Goal: Information Seeking & Learning: Learn about a topic

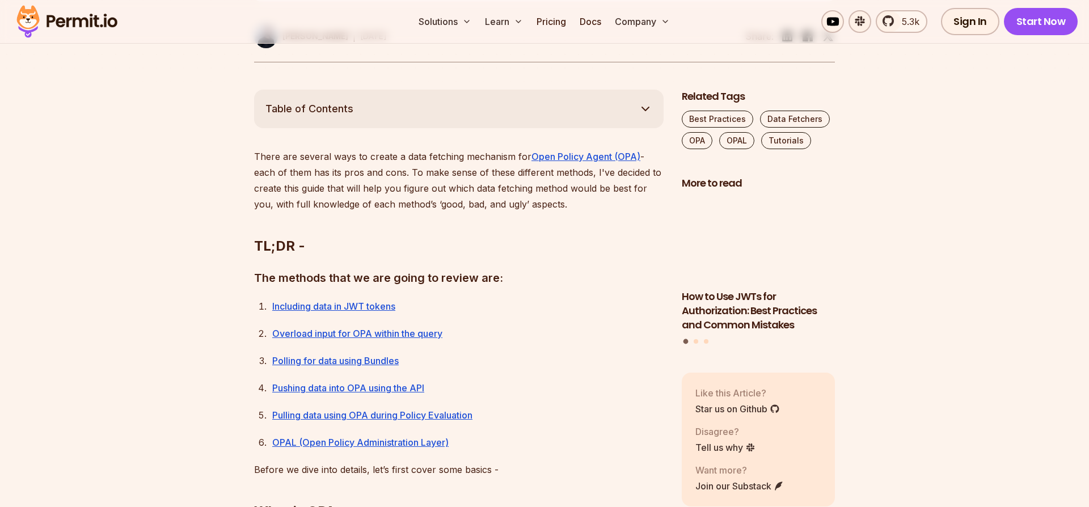
scroll to position [626, 0]
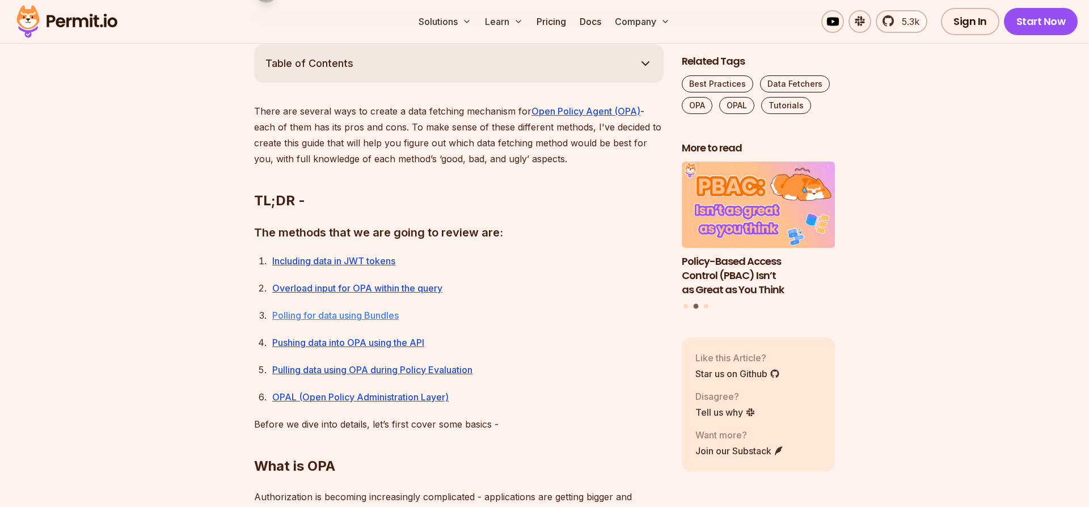
click at [316, 317] on link "Polling for data using Bundles" at bounding box center [335, 315] width 126 height 11
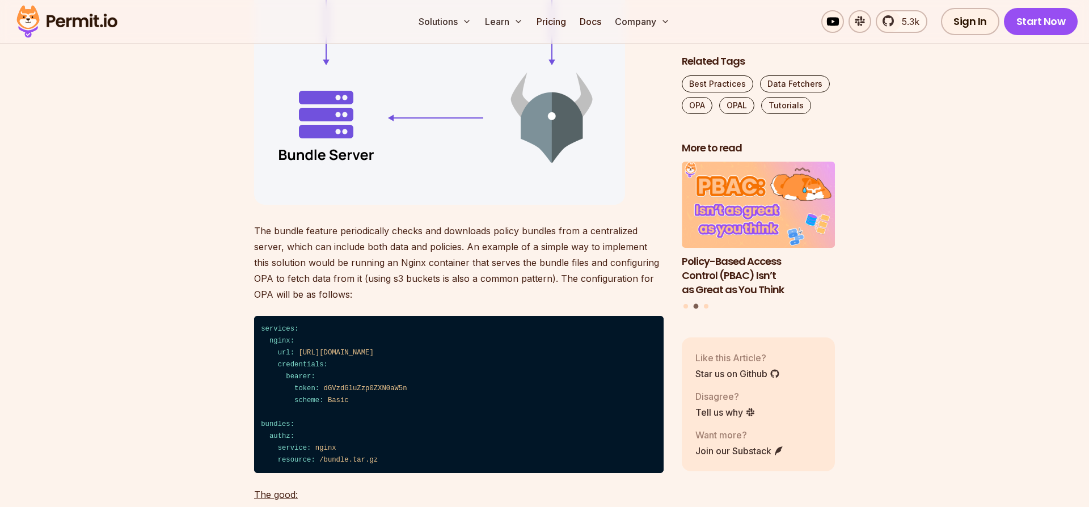
scroll to position [4587, 0]
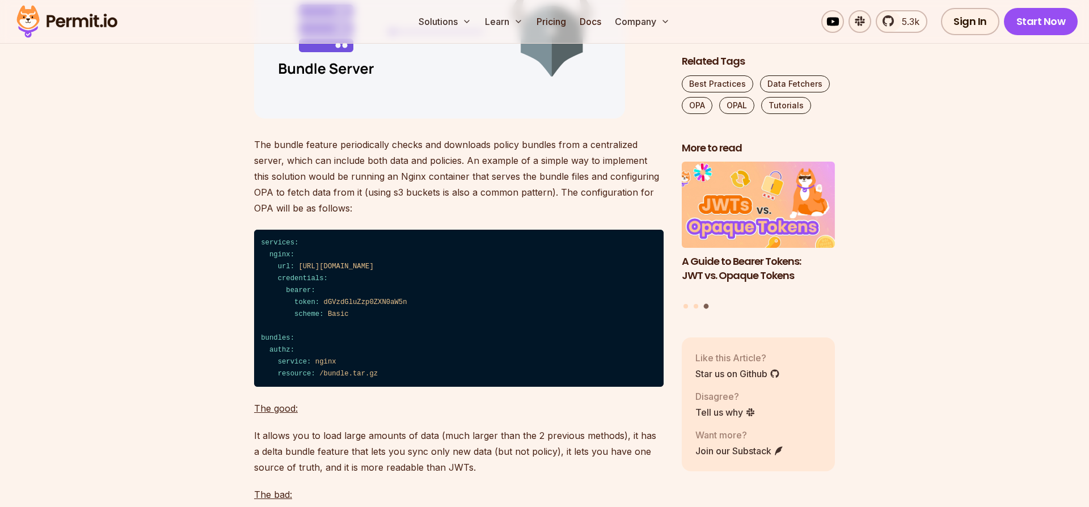
click at [327, 366] on span "nginx" at bounding box center [325, 362] width 21 height 8
drag, startPoint x: 264, startPoint y: 184, endPoint x: 576, endPoint y: 252, distance: 318.9
click at [529, 306] on code "services: nginx: url: [URL][DOMAIN_NAME] credentials: bearer: token: dGVzdGluZz…" at bounding box center [459, 308] width 410 height 157
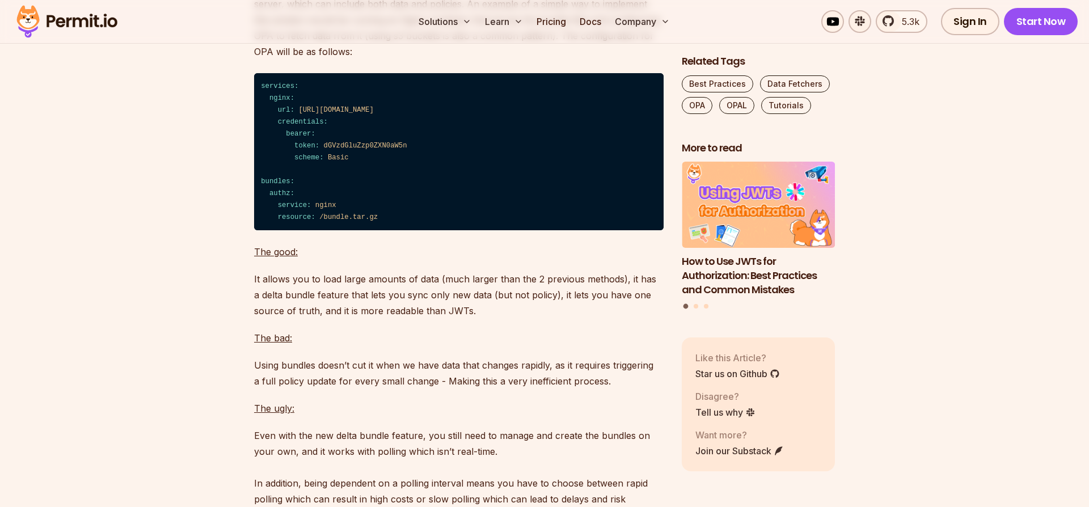
scroll to position [4822, 0]
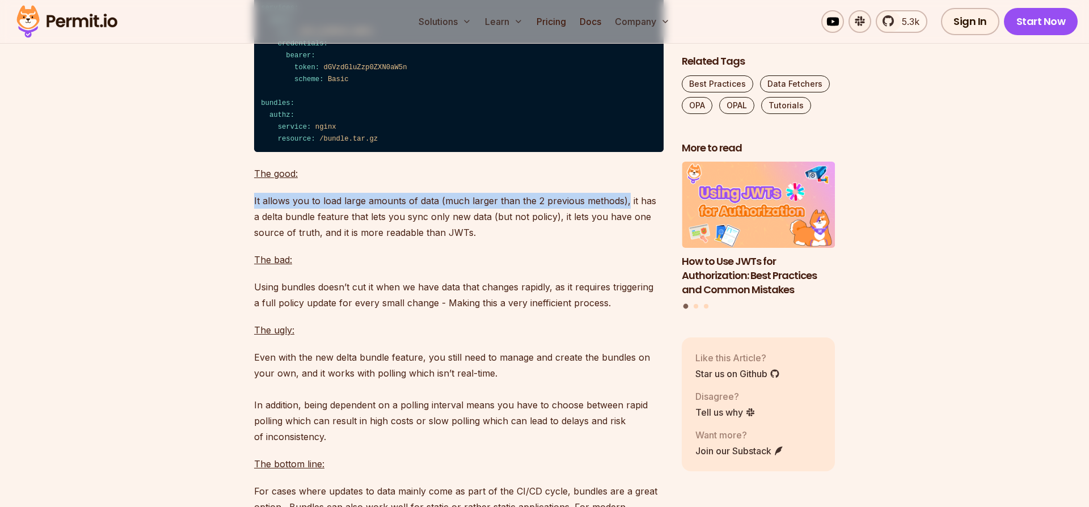
drag, startPoint x: 248, startPoint y: 233, endPoint x: 617, endPoint y: 233, distance: 368.7
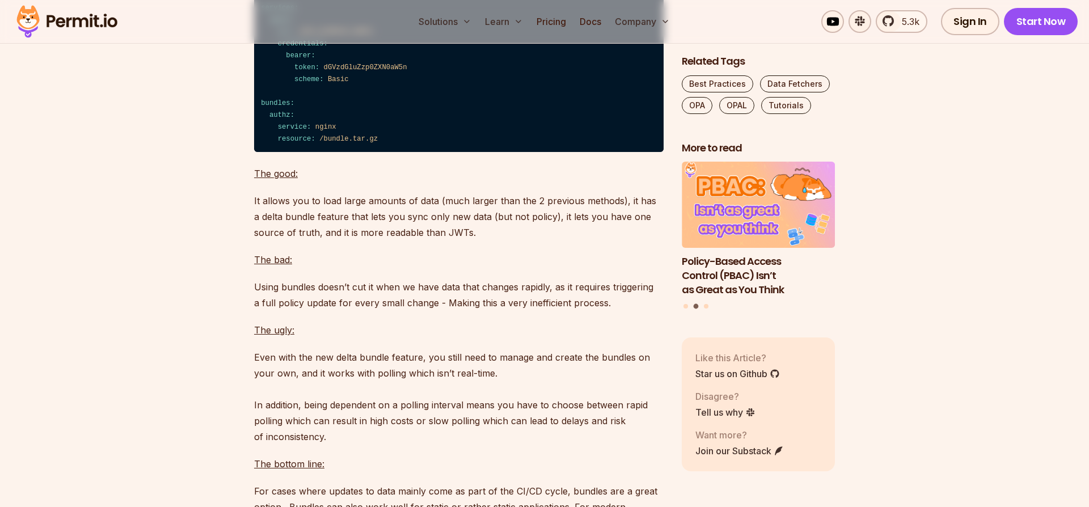
click at [365, 240] on p "It allows you to load large amounts of data (much larger than the 2 previous me…" at bounding box center [459, 217] width 410 height 48
click at [267, 311] on p "Using bundles doesn’t cut it when we have data that changes rapidly, as it requ…" at bounding box center [459, 295] width 410 height 32
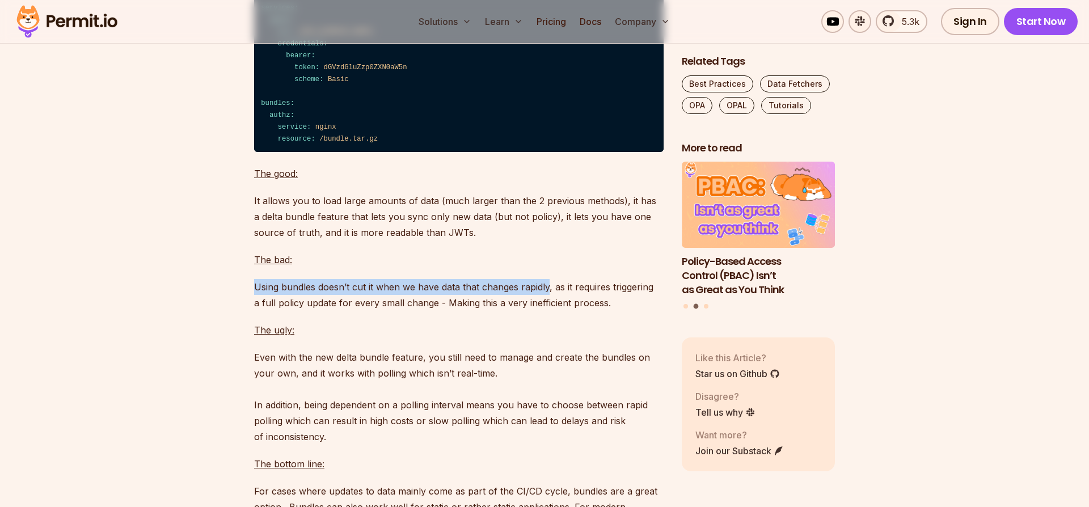
drag, startPoint x: 267, startPoint y: 322, endPoint x: 535, endPoint y: 322, distance: 268.3
click at [535, 311] on p "Using bundles doesn’t cut it when we have data that changes rapidly, as it requ…" at bounding box center [459, 295] width 410 height 32
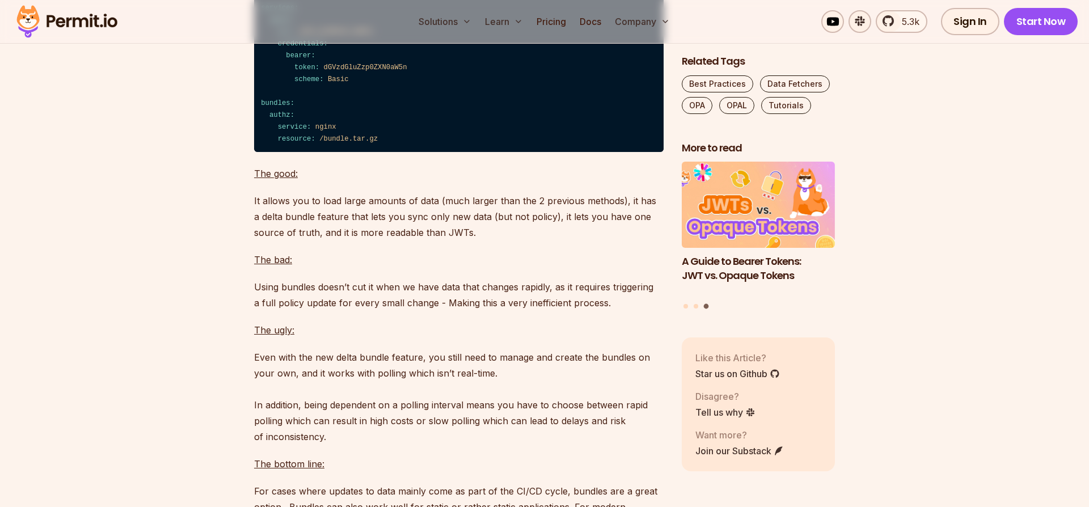
click at [594, 311] on p "Using bundles doesn’t cut it when we have data that changes rapidly, as it requ…" at bounding box center [459, 295] width 410 height 32
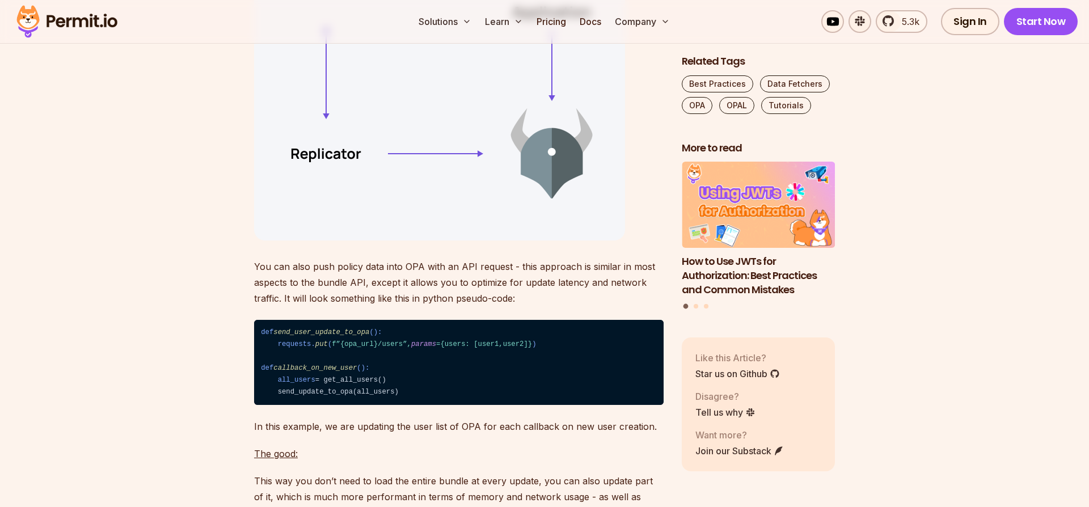
scroll to position [5762, 0]
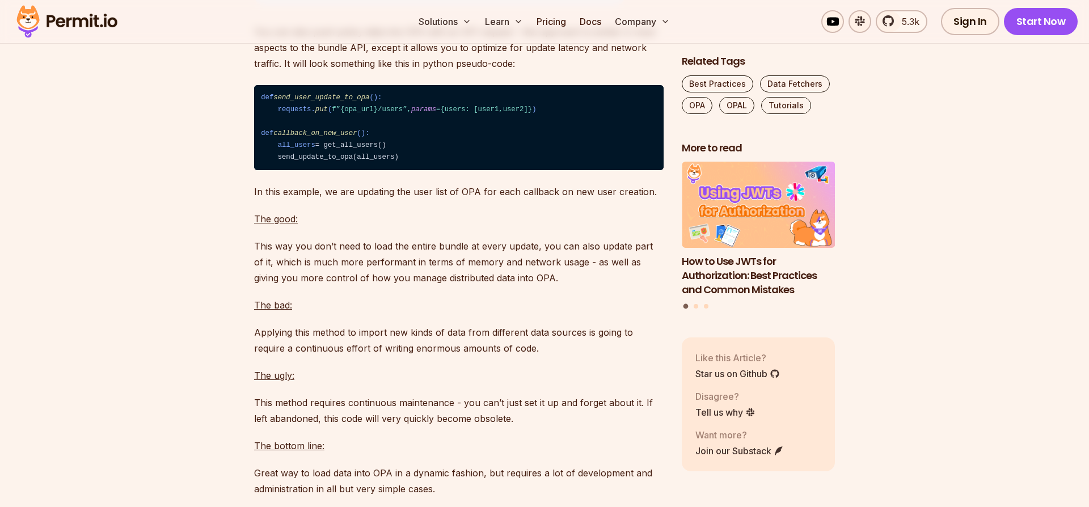
click at [285, 356] on p "Applying this method to import new kinds of data from different data sources is…" at bounding box center [459, 340] width 410 height 32
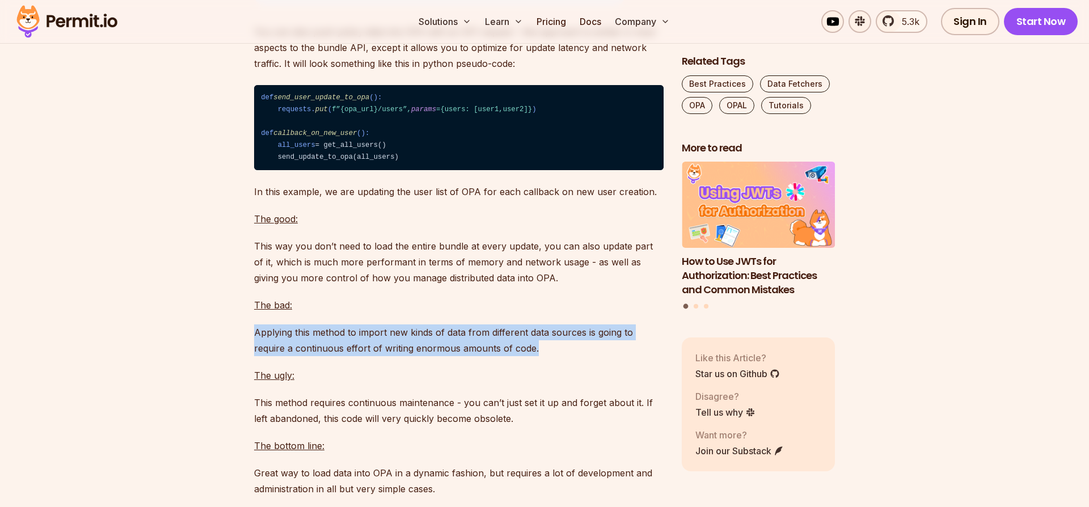
drag, startPoint x: 285, startPoint y: 364, endPoint x: 499, endPoint y: 385, distance: 214.3
click at [499, 356] on p "Applying this method to import new kinds of data from different data sources is…" at bounding box center [459, 340] width 410 height 32
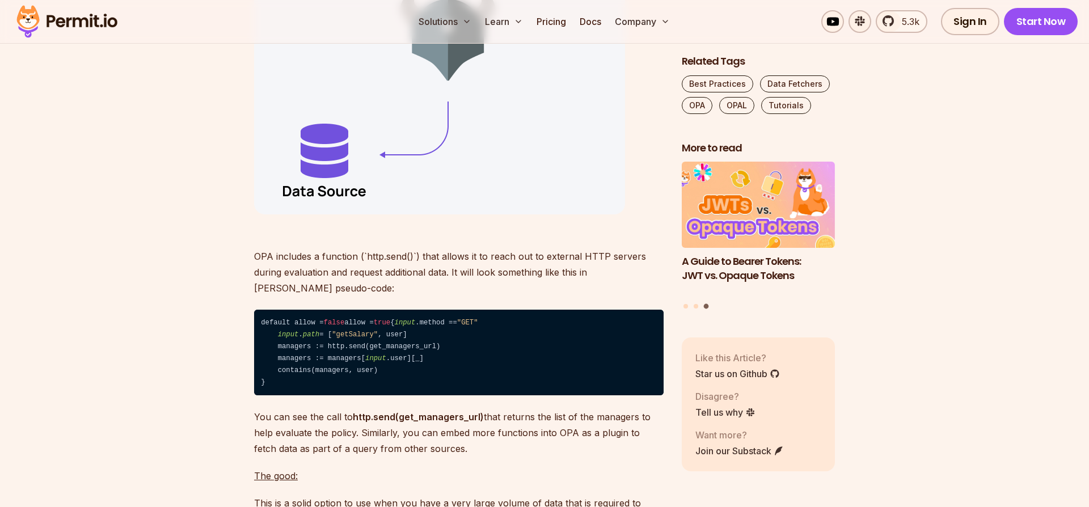
scroll to position [6466, 0]
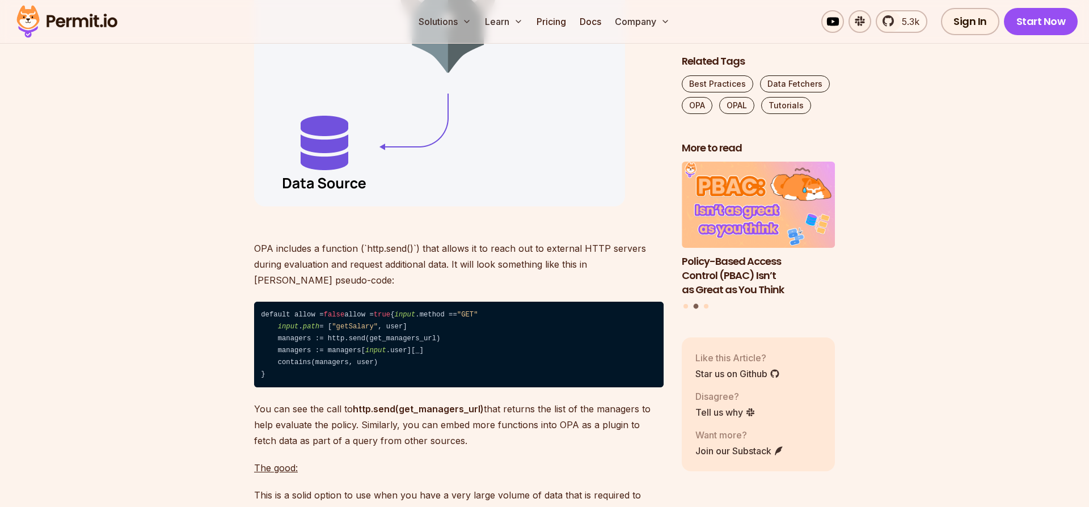
click at [387, 387] on code "default allow = false allow = true { input .method == "GET" input . path = [ "g…" at bounding box center [459, 345] width 410 height 86
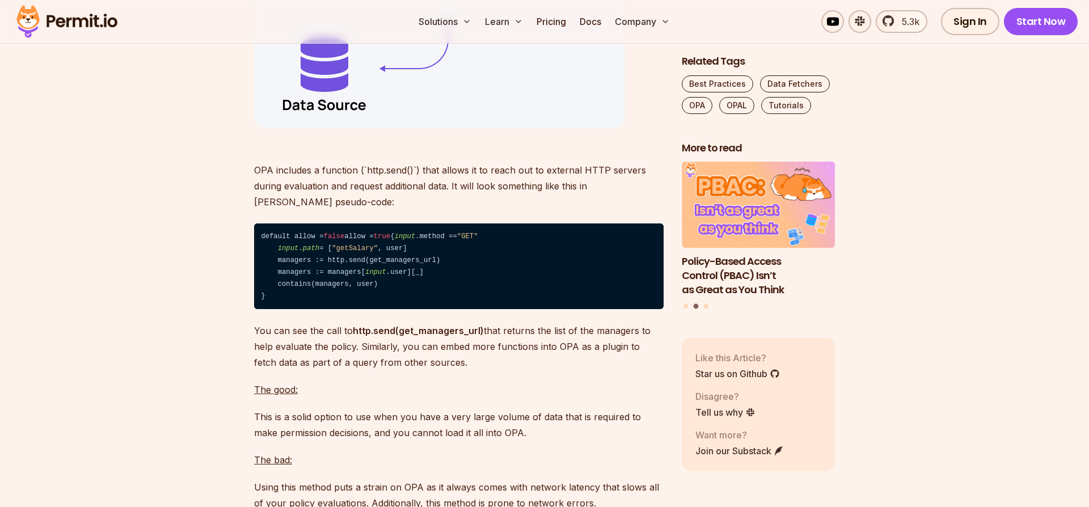
click at [493, 370] on p "You can see the call to http.send(get_managers_url) that returns the list of th…" at bounding box center [459, 347] width 410 height 48
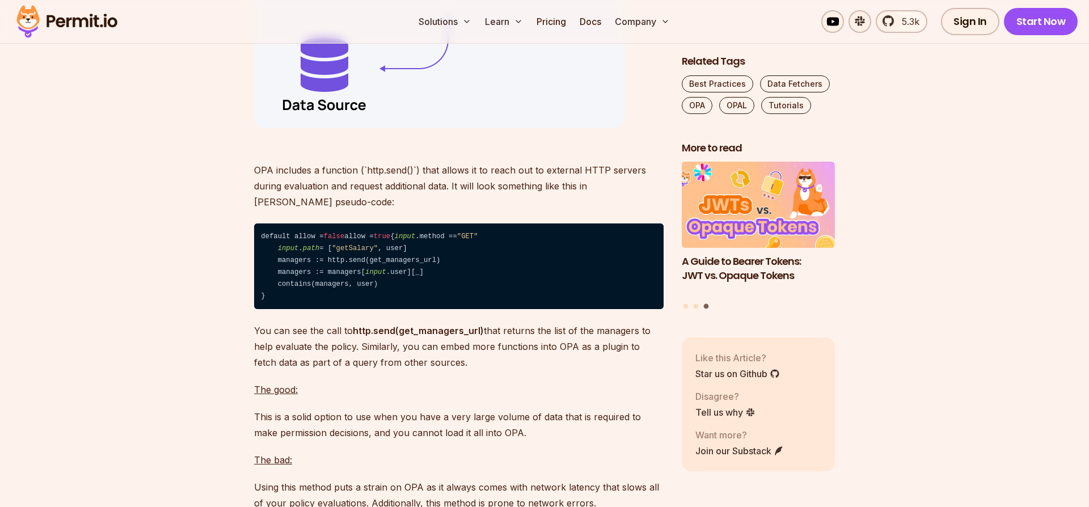
drag, startPoint x: 493, startPoint y: 406, endPoint x: 335, endPoint y: 420, distance: 158.9
click at [335, 370] on p "You can see the call to http.send(get_managers_url) that returns the list of th…" at bounding box center [459, 347] width 410 height 48
click at [365, 370] on p "You can see the call to http.send(get_managers_url) that returns the list of th…" at bounding box center [459, 347] width 410 height 48
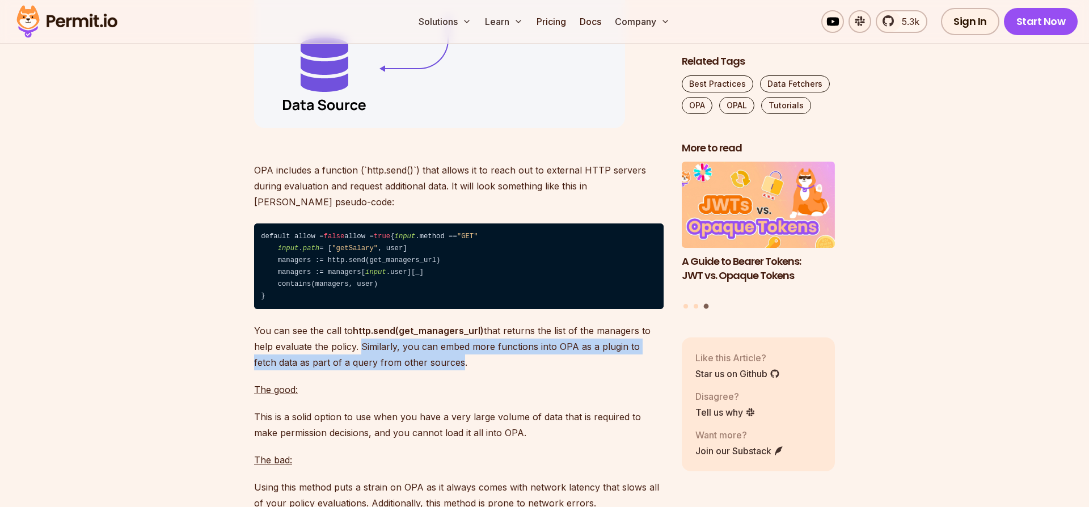
drag, startPoint x: 365, startPoint y: 420, endPoint x: 427, endPoint y: 433, distance: 63.6
click at [427, 370] on p "You can see the call to http.send(get_managers_url) that returns the list of th…" at bounding box center [459, 347] width 410 height 48
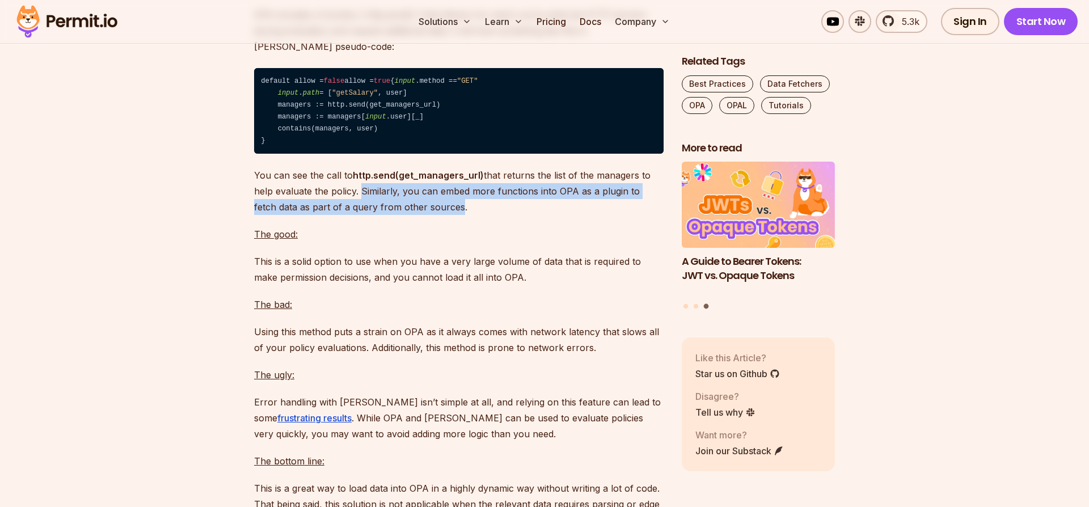
scroll to position [6701, 0]
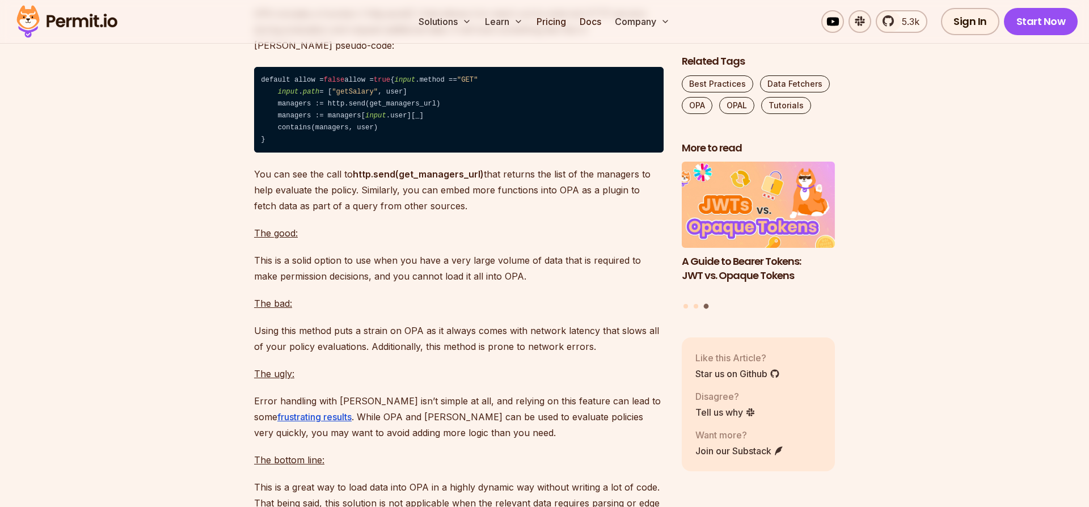
click at [268, 354] on p "Using this method puts a strain on OPA as it always comes with network latency …" at bounding box center [459, 339] width 410 height 32
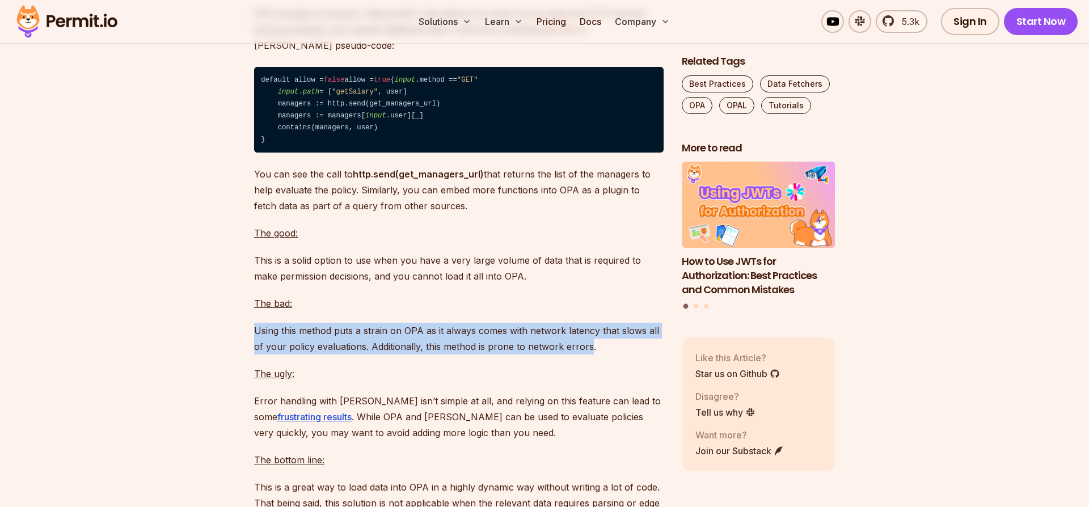
drag, startPoint x: 268, startPoint y: 403, endPoint x: 558, endPoint y: 413, distance: 290.0
click at [558, 354] on p "Using this method puts a strain on OPA as it always comes with network latency …" at bounding box center [459, 339] width 410 height 32
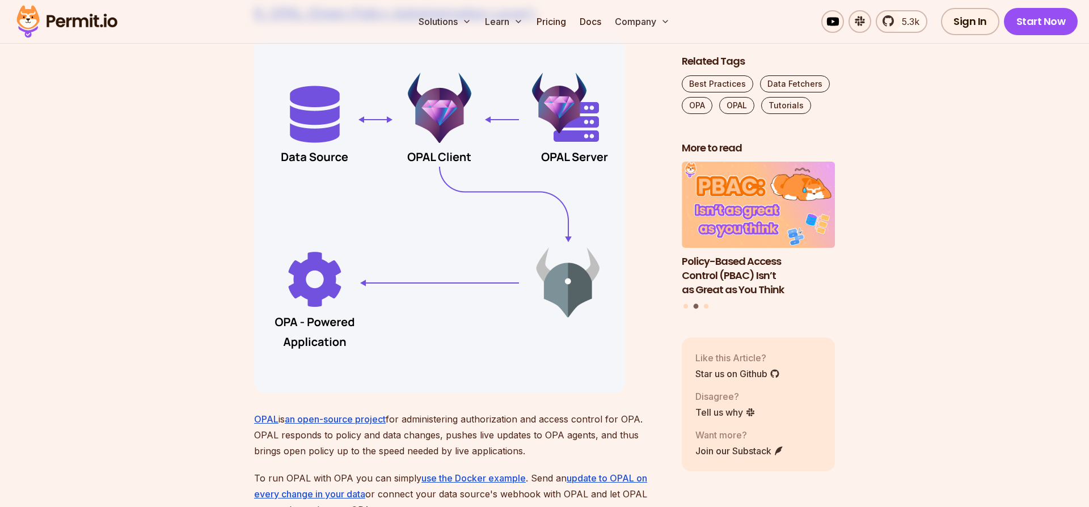
scroll to position [7327, 0]
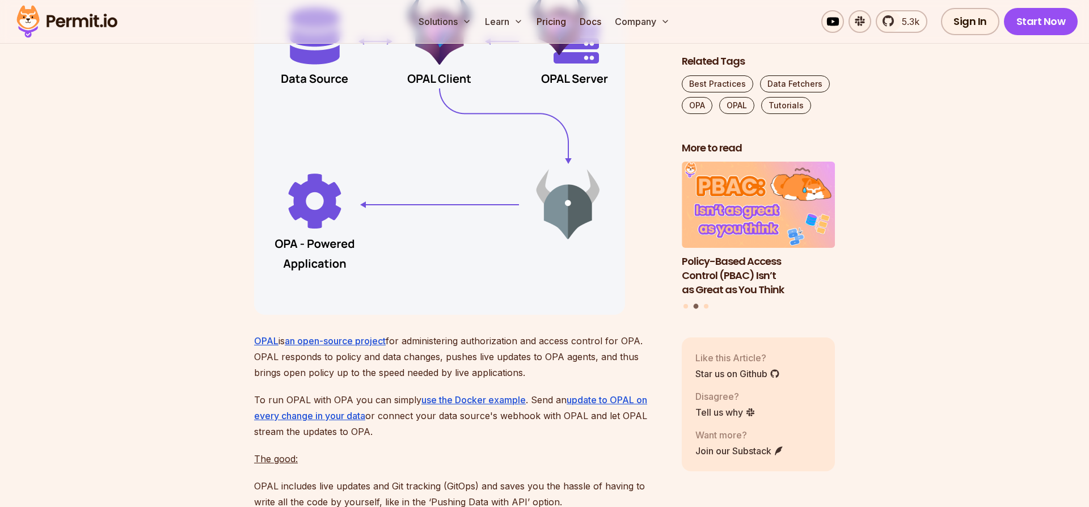
click at [404, 381] on p "OPAL is an open-source project for administering authorization and access contr…" at bounding box center [459, 357] width 410 height 48
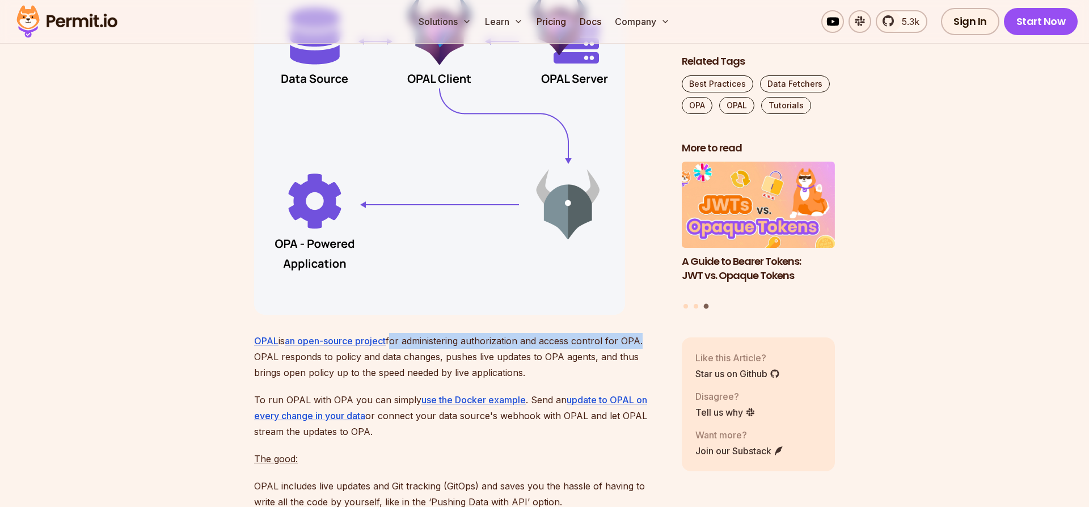
drag, startPoint x: 404, startPoint y: 410, endPoint x: 629, endPoint y: 415, distance: 225.2
click at [629, 381] on p "OPAL is an open-source project for administering authorization and access contr…" at bounding box center [459, 357] width 410 height 48
click at [293, 381] on p "OPAL is an open-source project for administering authorization and access contr…" at bounding box center [459, 357] width 410 height 48
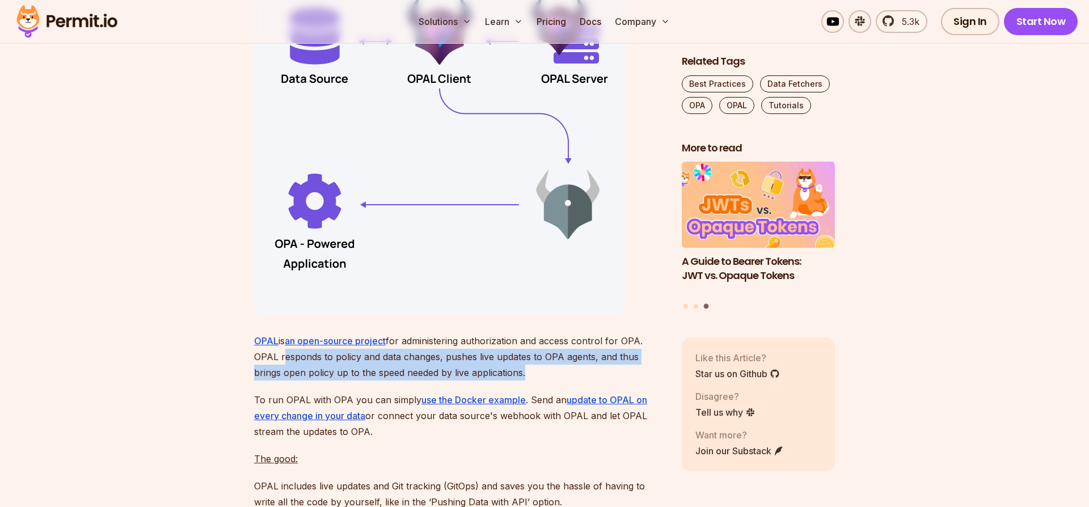
drag, startPoint x: 293, startPoint y: 429, endPoint x: 507, endPoint y: 446, distance: 214.6
click at [507, 381] on p "OPAL is an open-source project for administering authorization and access contr…" at bounding box center [459, 357] width 410 height 48
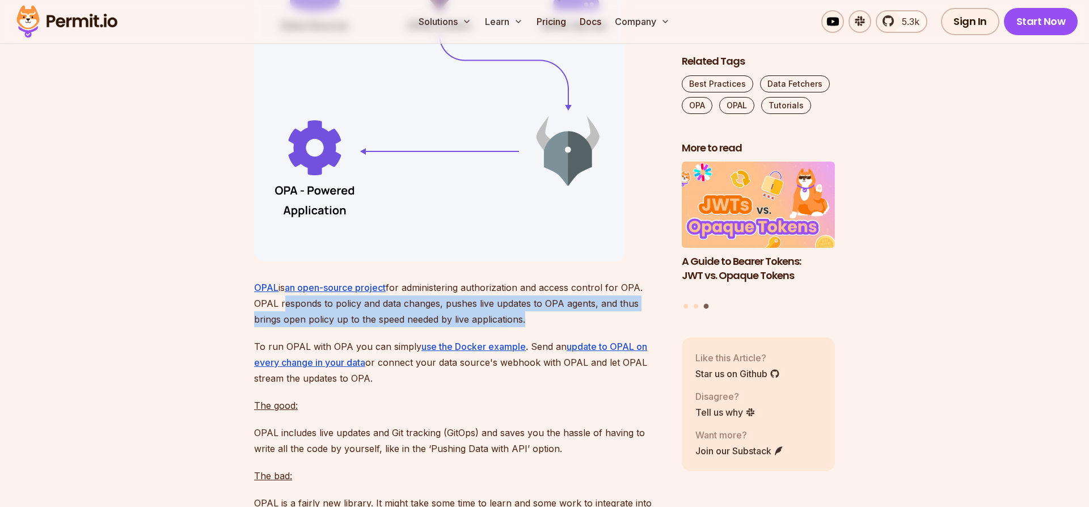
scroll to position [7405, 0]
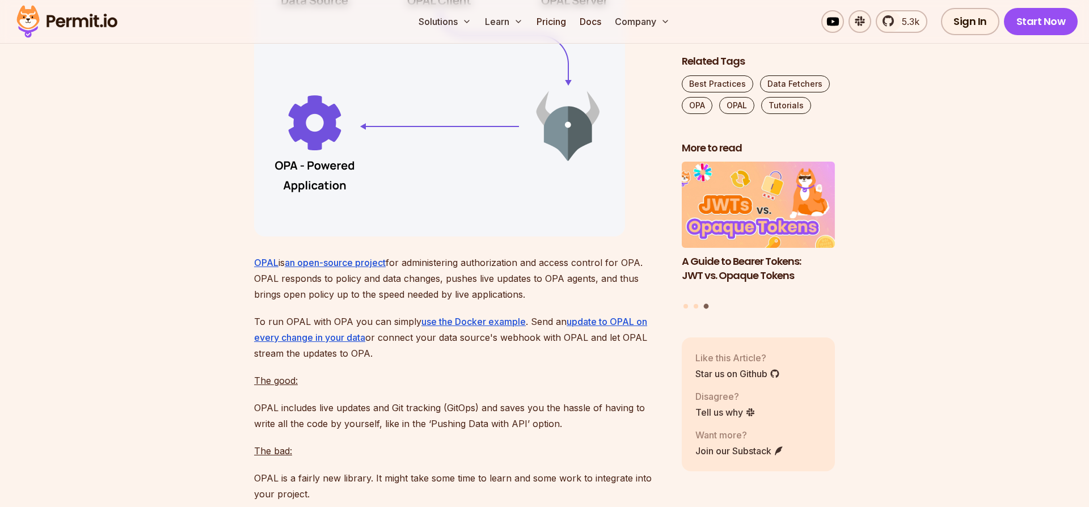
click at [266, 361] on p "To run OPAL with OPA you can simply use the Docker example . Send an update to …" at bounding box center [459, 338] width 410 height 48
drag, startPoint x: 266, startPoint y: 387, endPoint x: 356, endPoint y: 391, distance: 90.3
click at [356, 361] on p "To run OPAL with OPA you can simply use the Docker example . Send an update to …" at bounding box center [459, 338] width 410 height 48
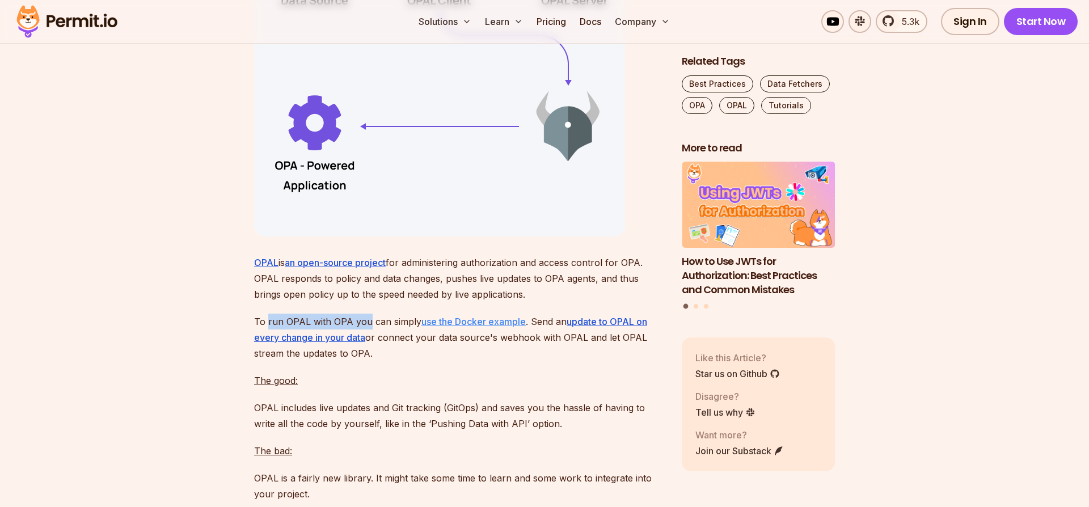
click at [497, 327] on u "use the Docker example" at bounding box center [473, 321] width 104 height 11
click at [508, 361] on p "To run OPAL with OPA you can simply use the Docker example . Send an update to …" at bounding box center [459, 338] width 410 height 48
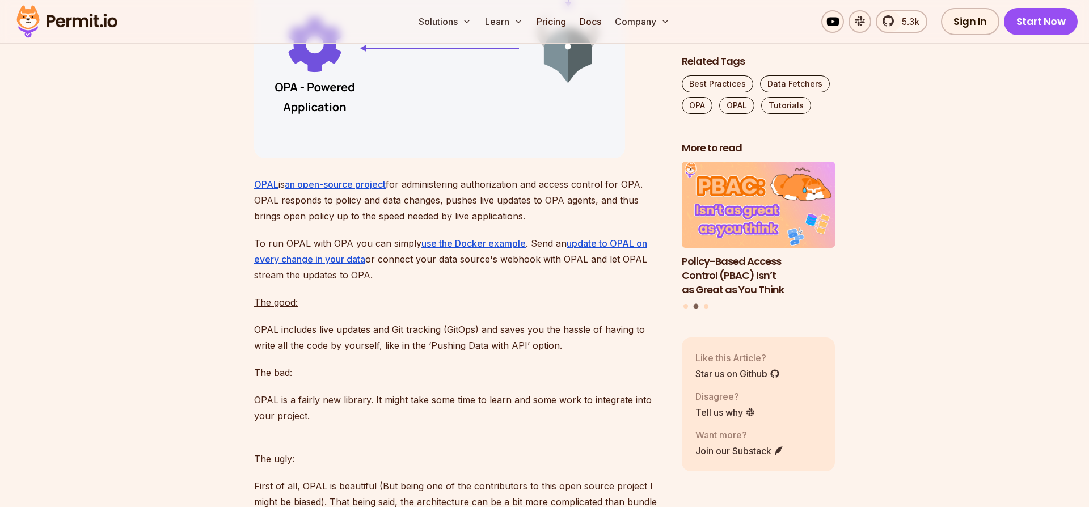
click at [292, 353] on p "OPAL includes live updates and Git tracking (GitOps) and saves you the hassle o…" at bounding box center [459, 338] width 410 height 32
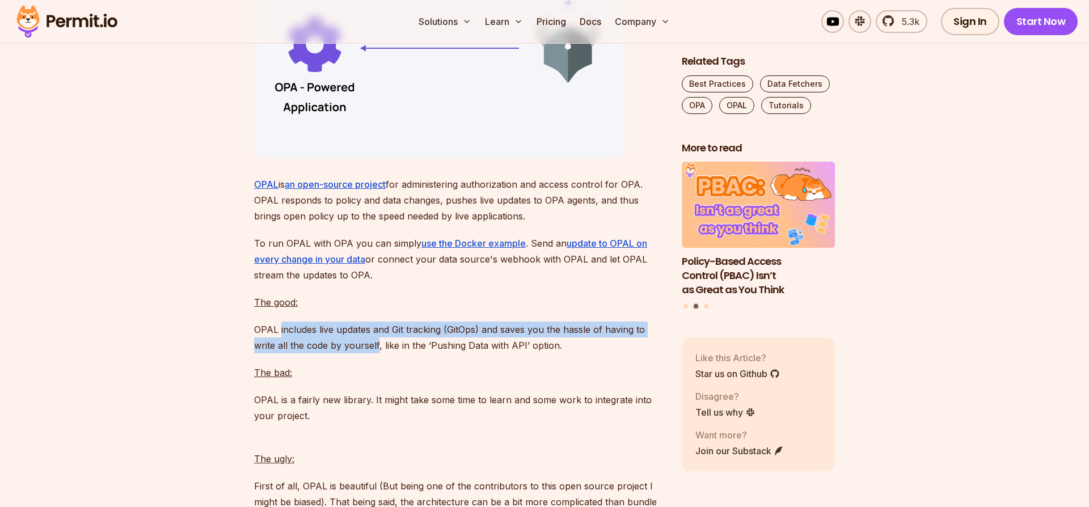
drag, startPoint x: 292, startPoint y: 402, endPoint x: 360, endPoint y: 416, distance: 69.0
click at [360, 353] on p "OPAL includes live updates and Git tracking (GitOps) and saves you the hassle o…" at bounding box center [459, 338] width 410 height 32
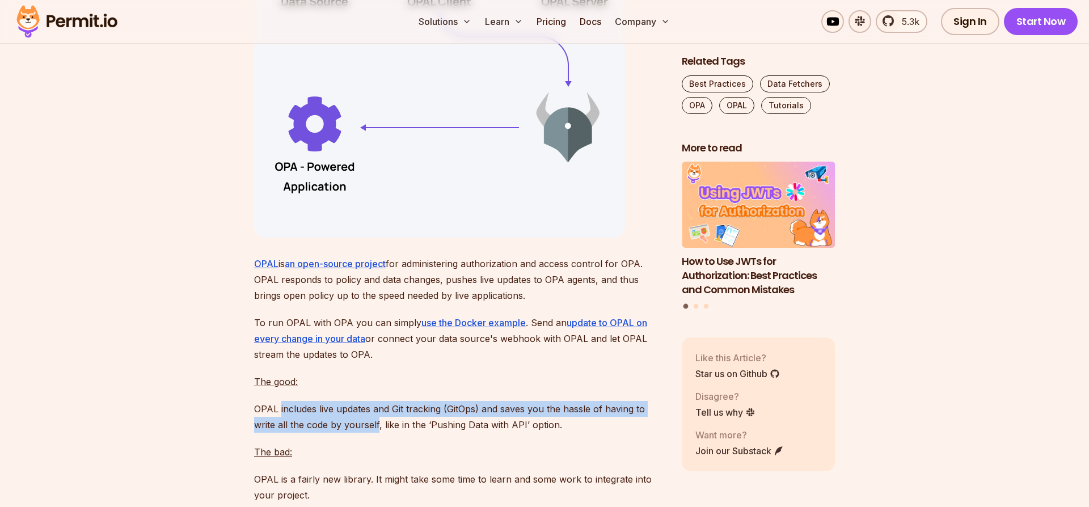
scroll to position [7405, 0]
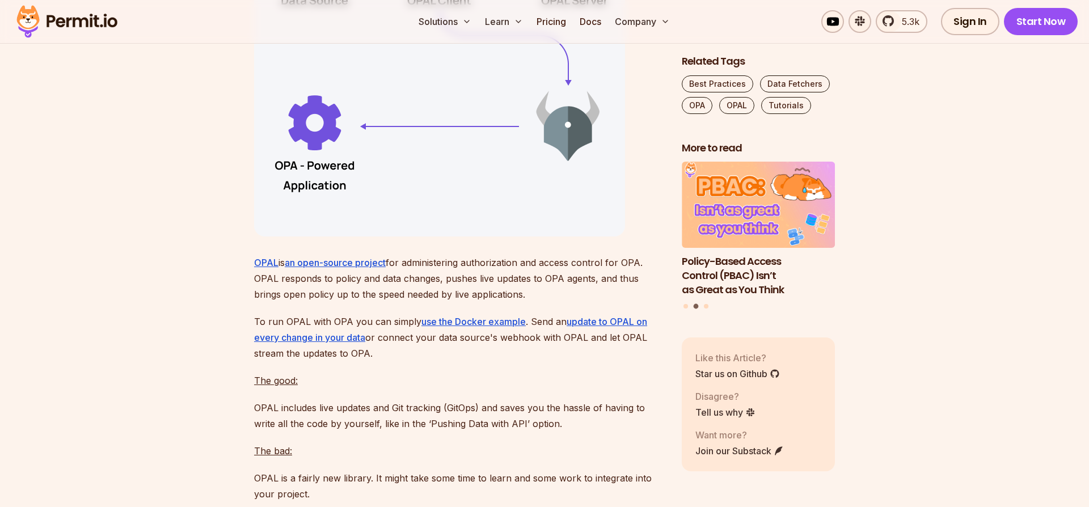
click at [409, 302] on p "OPAL is an open-source project for administering authorization and access contr…" at bounding box center [459, 279] width 410 height 48
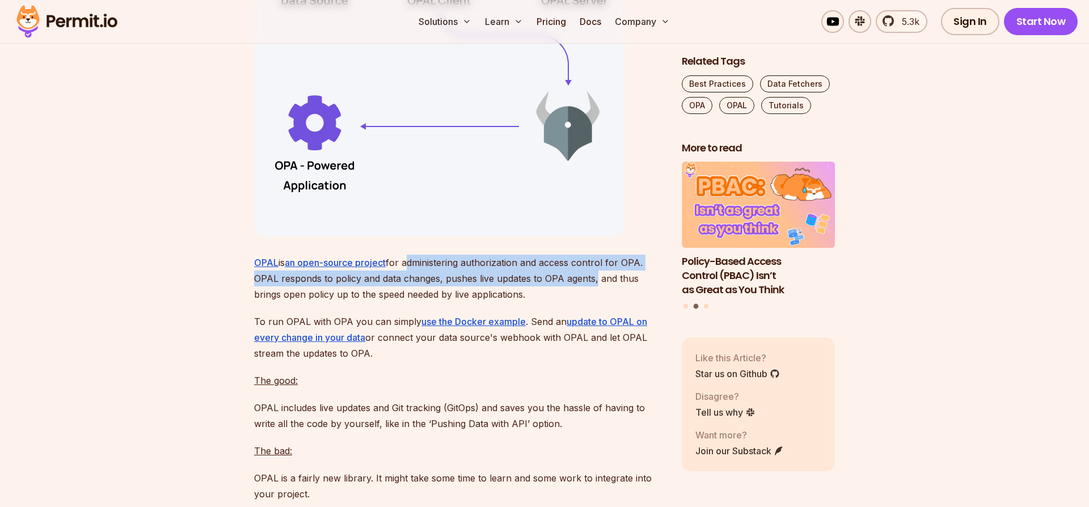
drag, startPoint x: 409, startPoint y: 335, endPoint x: 567, endPoint y: 352, distance: 158.5
click at [567, 302] on p "OPAL is an open-source project for administering authorization and access contr…" at bounding box center [459, 279] width 410 height 48
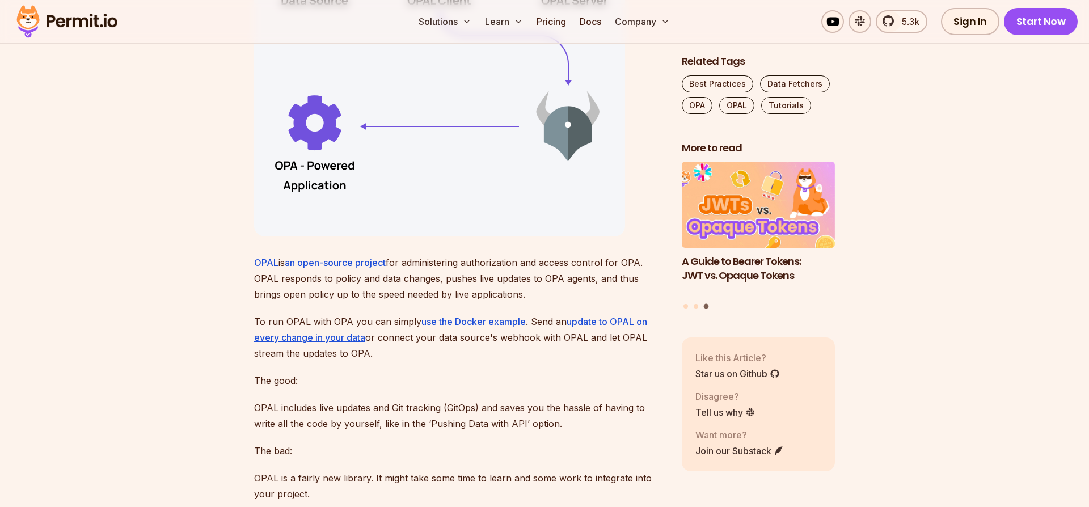
click at [278, 302] on p "OPAL is an open-source project for administering authorization and access contr…" at bounding box center [459, 279] width 410 height 48
drag, startPoint x: 278, startPoint y: 368, endPoint x: 481, endPoint y: 368, distance: 202.5
click at [481, 302] on p "OPAL is an open-source project for administering authorization and access contr…" at bounding box center [459, 279] width 410 height 48
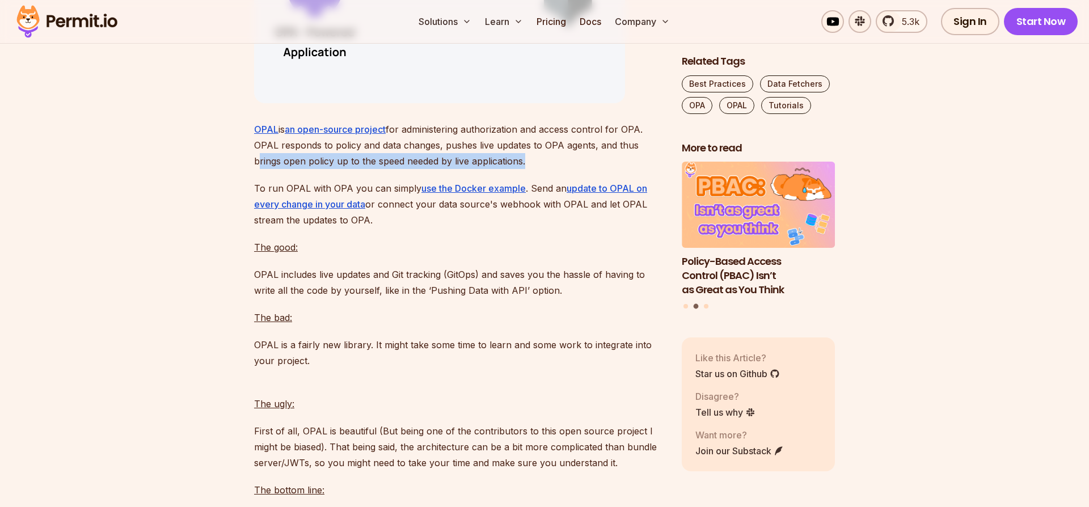
scroll to position [7562, 0]
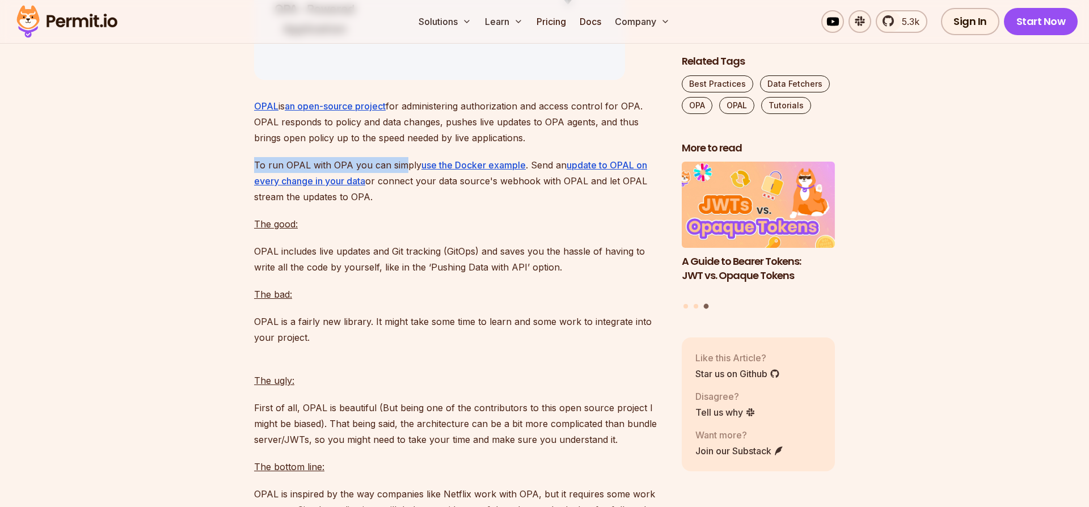
drag, startPoint x: 253, startPoint y: 238, endPoint x: 402, endPoint y: 238, distance: 148.6
click at [479, 171] on u "use the Docker example" at bounding box center [473, 164] width 104 height 11
